Goal: Information Seeking & Learning: Learn about a topic

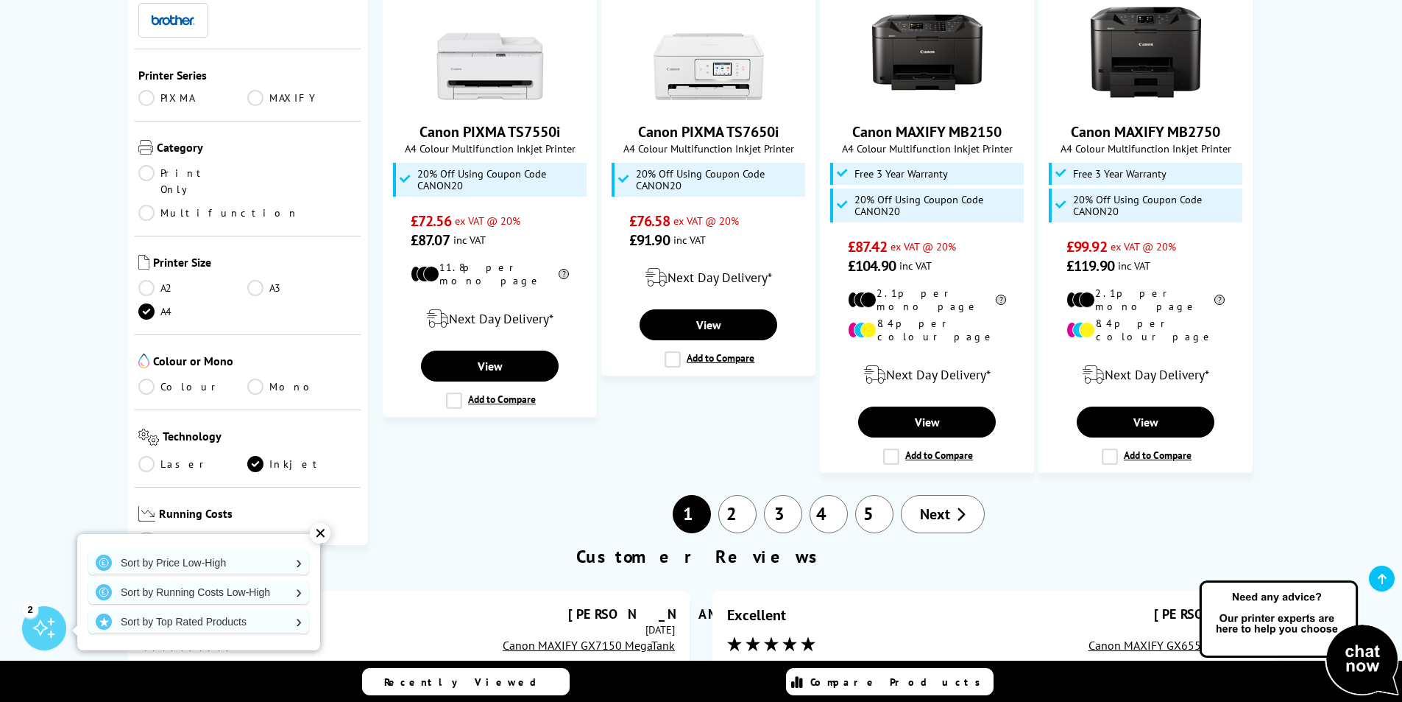
scroll to position [1472, 0]
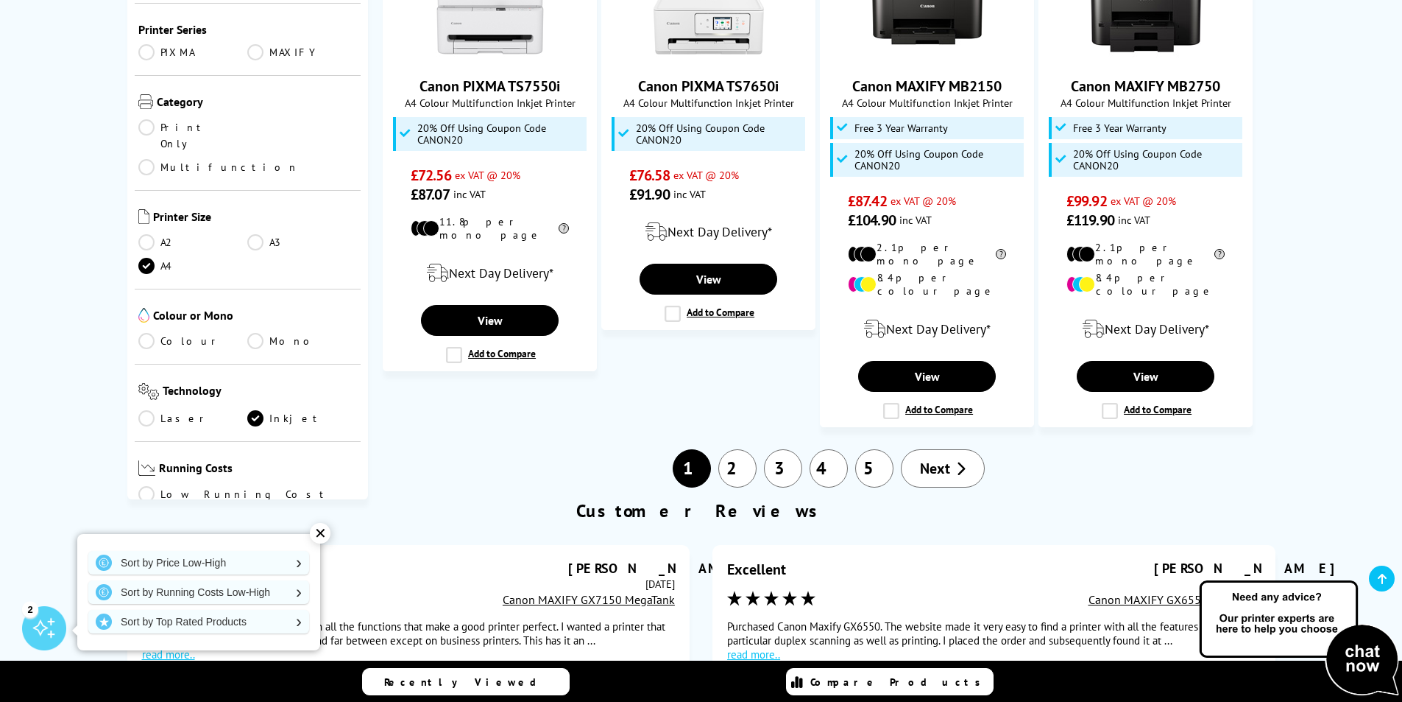
click at [739, 449] on link "2" at bounding box center [737, 468] width 38 height 38
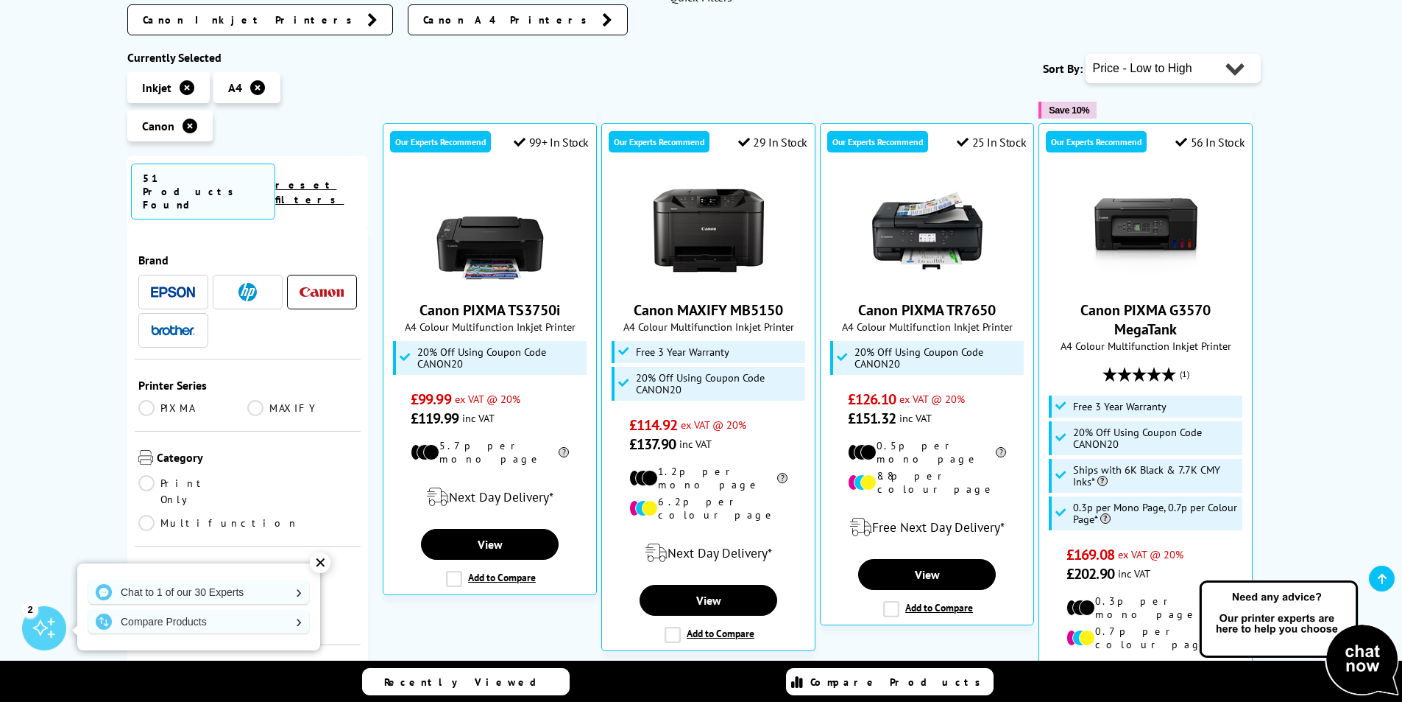
scroll to position [294, 0]
